Goal: Information Seeking & Learning: Learn about a topic

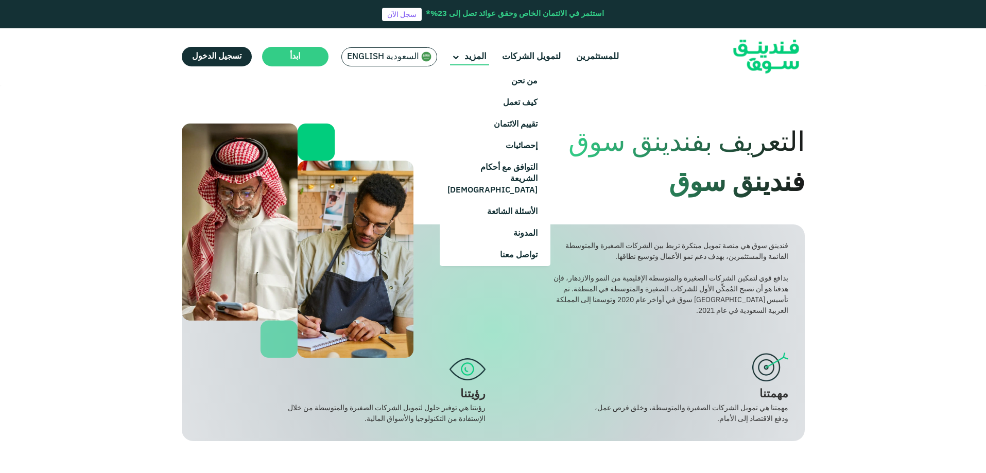
click at [465, 57] on span "المزيد" at bounding box center [476, 57] width 22 height 9
click at [526, 86] on link "من نحن" at bounding box center [495, 82] width 111 height 22
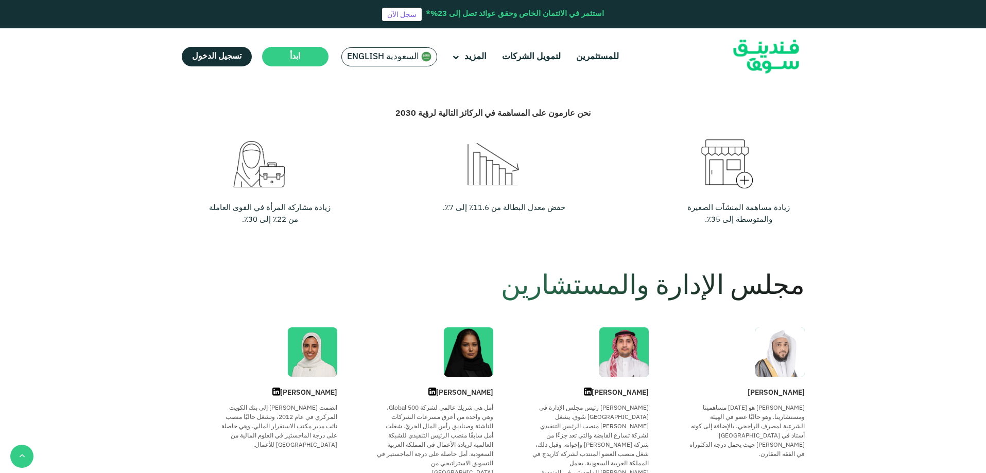
scroll to position [361, 0]
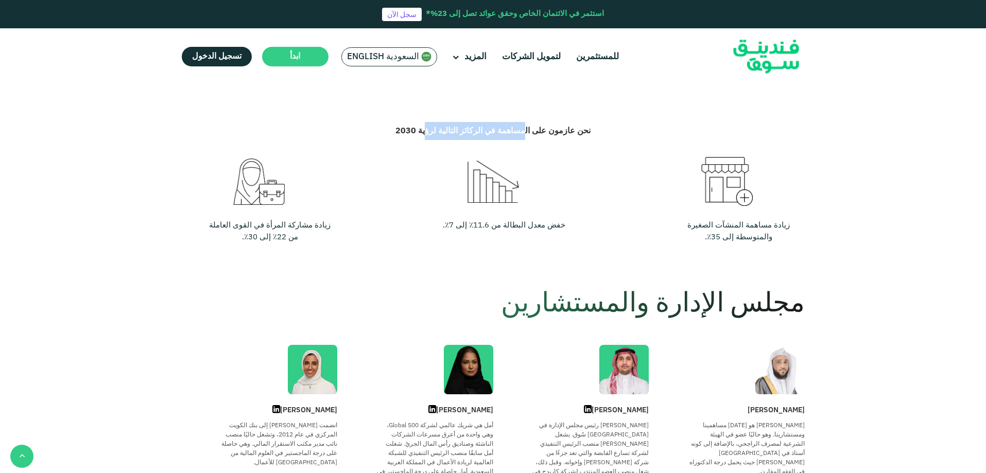
drag, startPoint x: 513, startPoint y: 132, endPoint x: 429, endPoint y: 134, distance: 84.0
click at [429, 134] on div "نحن عازمون على المساهمة في الركائز التالية لرؤية 2030" at bounding box center [493, 131] width 623 height 18
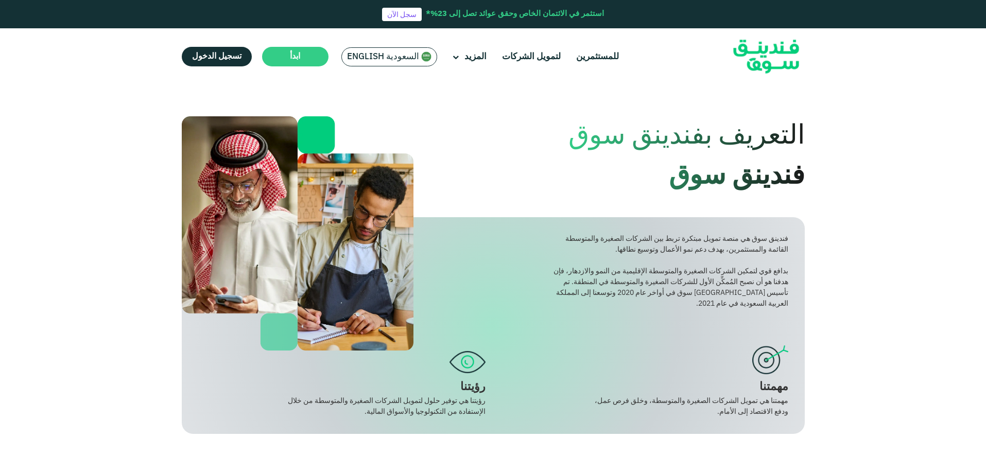
scroll to position [0, 0]
